Goal: Information Seeking & Learning: Understand process/instructions

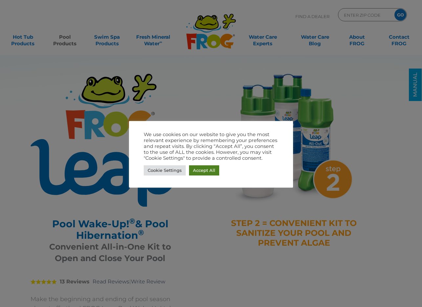
click at [206, 170] on link "Accept All" at bounding box center [204, 170] width 30 height 10
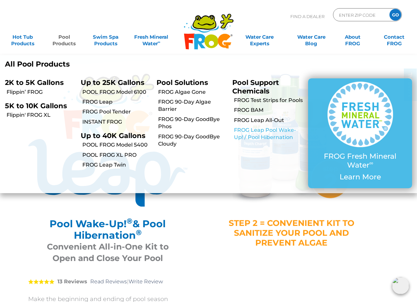
click at [250, 136] on link "FROG Leap Pool Wake-Up! / Pool Hibernation" at bounding box center [268, 134] width 69 height 15
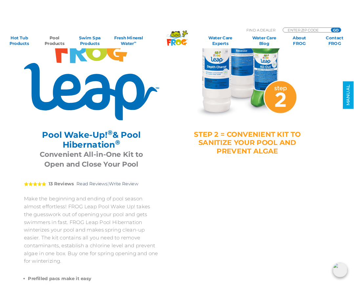
scroll to position [197, 0]
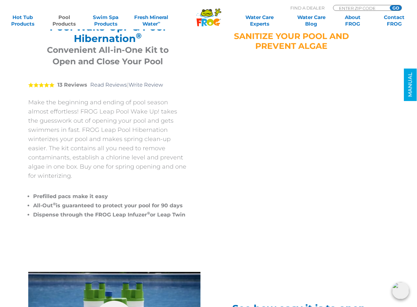
click at [231, 161] on div "FROG Leap ® Pool Wake-Up! ® & Pool Hibernation ® Pool Wake-Up! ® & Pool Hiberna…" at bounding box center [204, 49] width 384 height 411
